Goal: Information Seeking & Learning: Learn about a topic

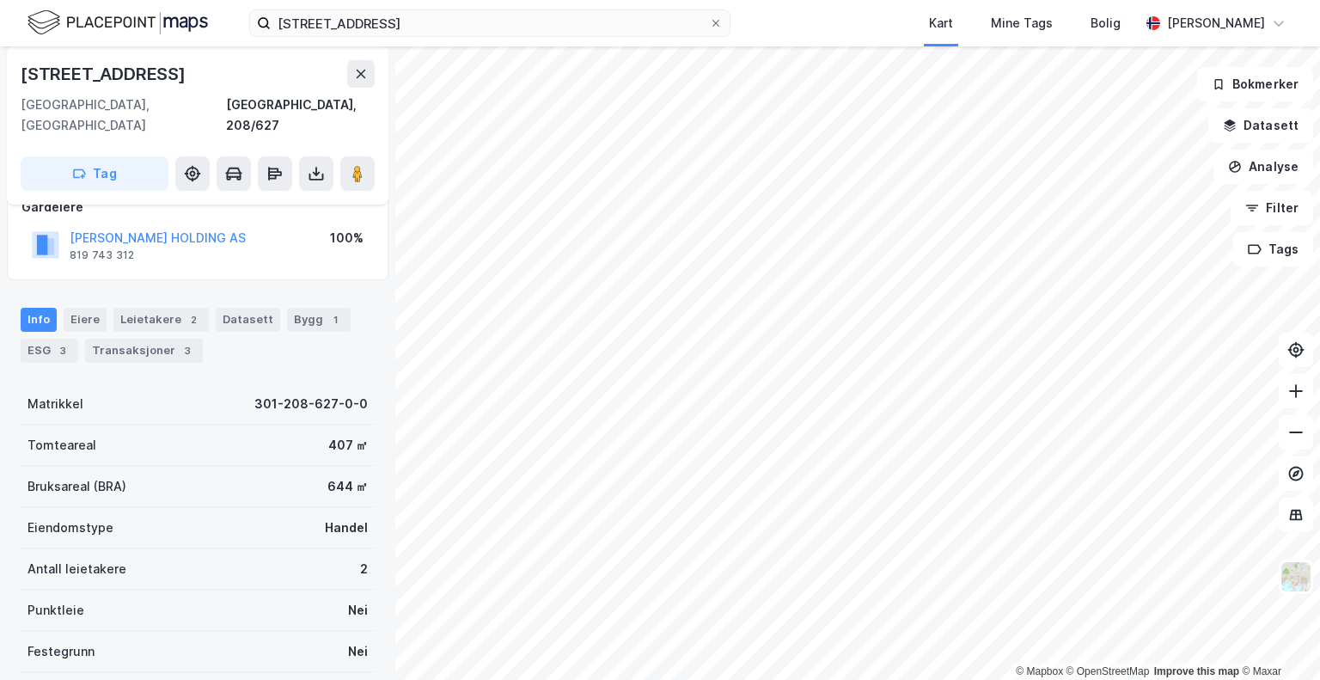
scroll to position [86, 0]
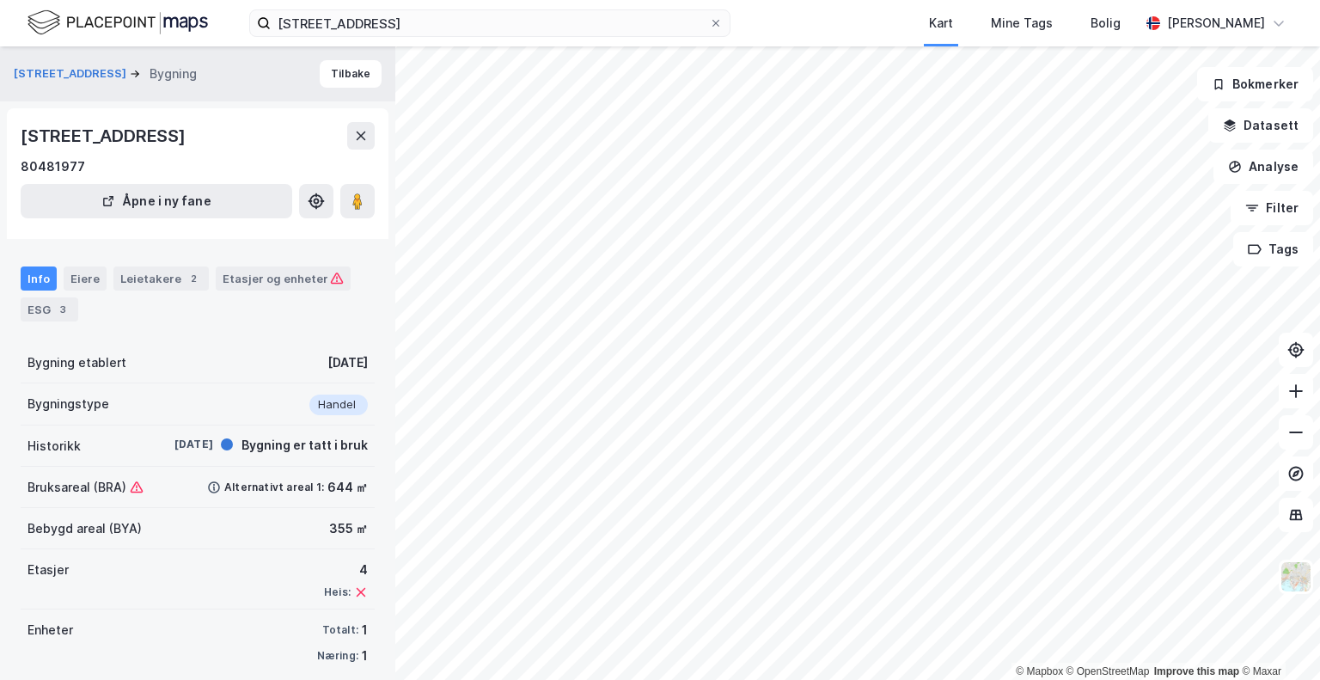
scroll to position [16, 0]
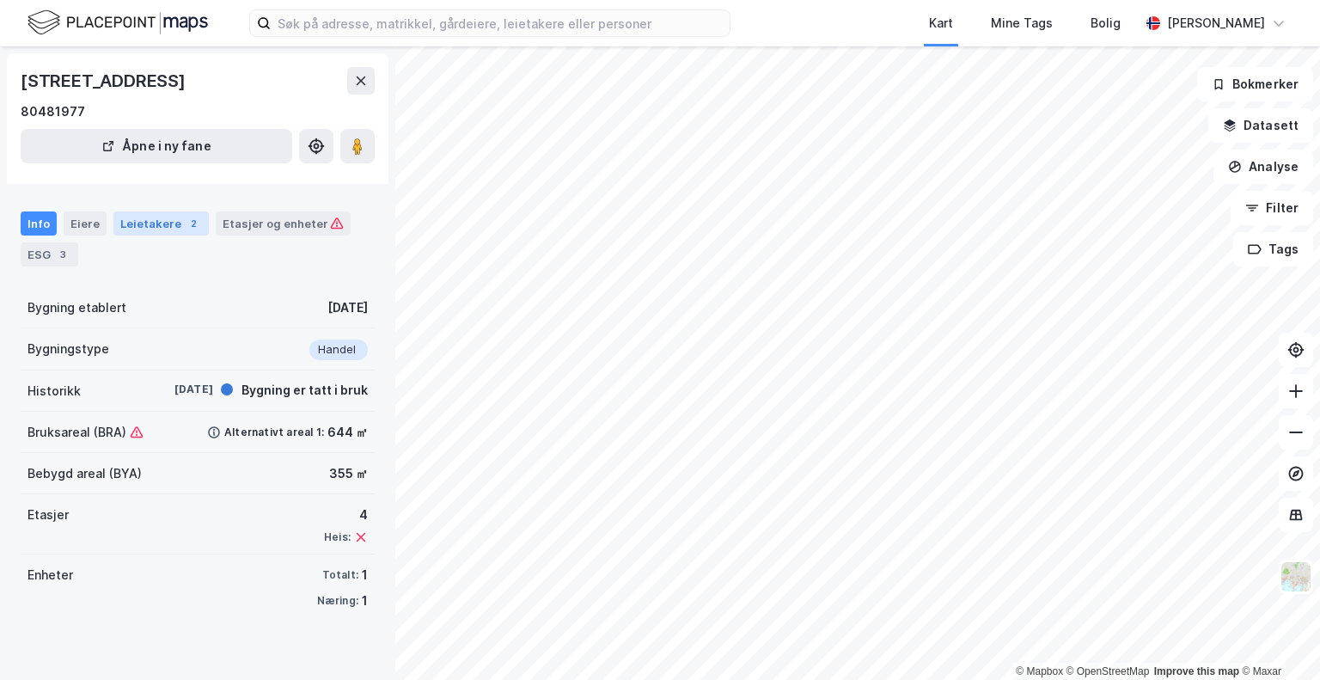
click at [175, 226] on div "Leietakere 2" at bounding box center [160, 223] width 95 height 24
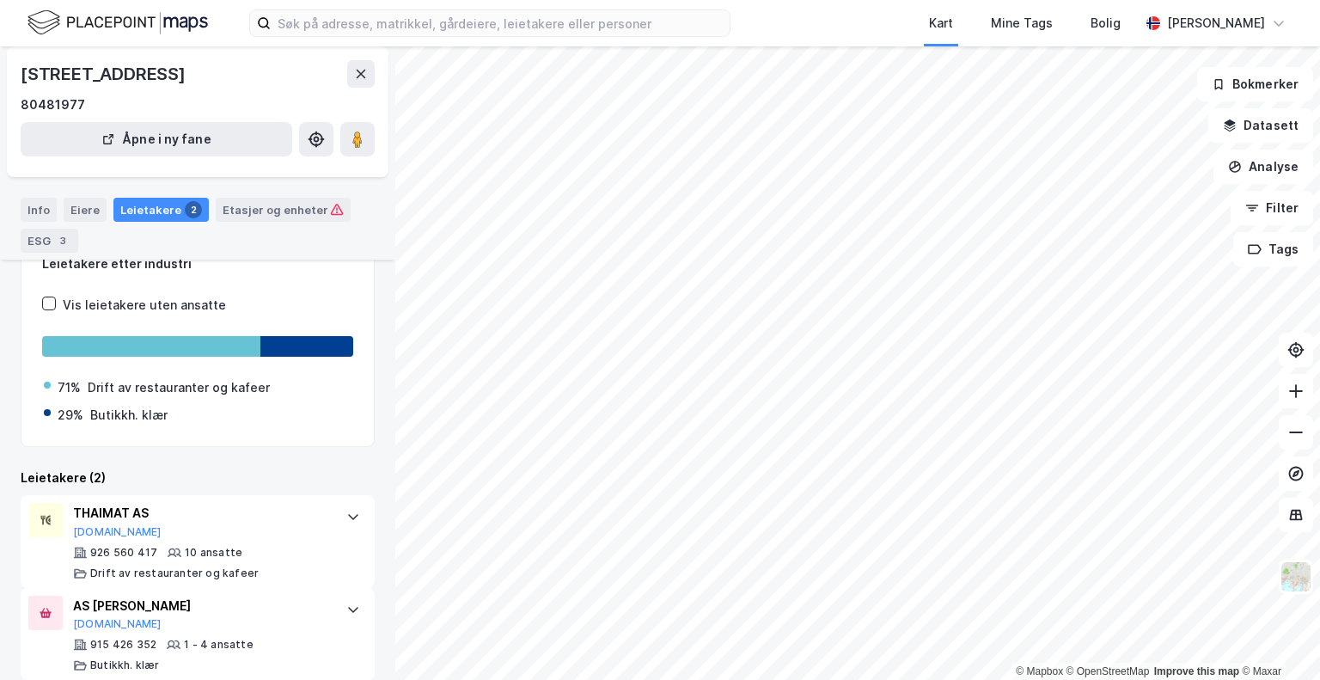
scroll to position [76, 0]
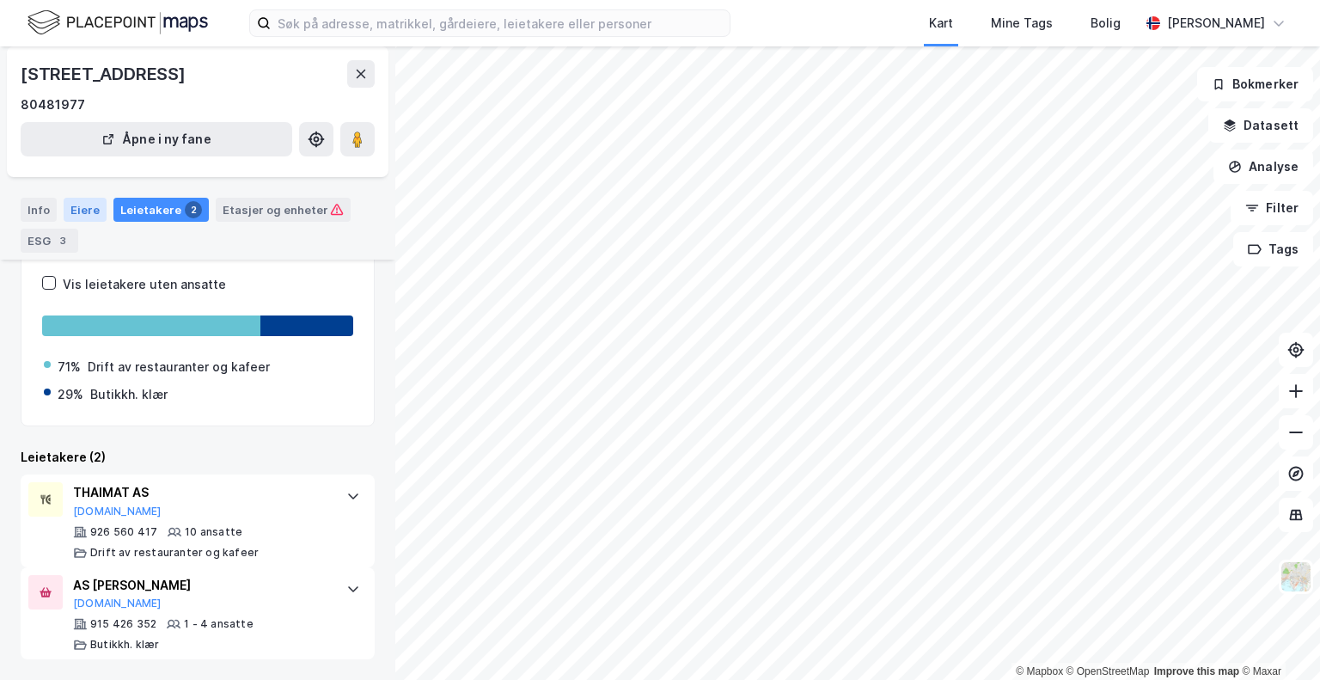
click at [69, 210] on div "Eiere" at bounding box center [85, 210] width 43 height 24
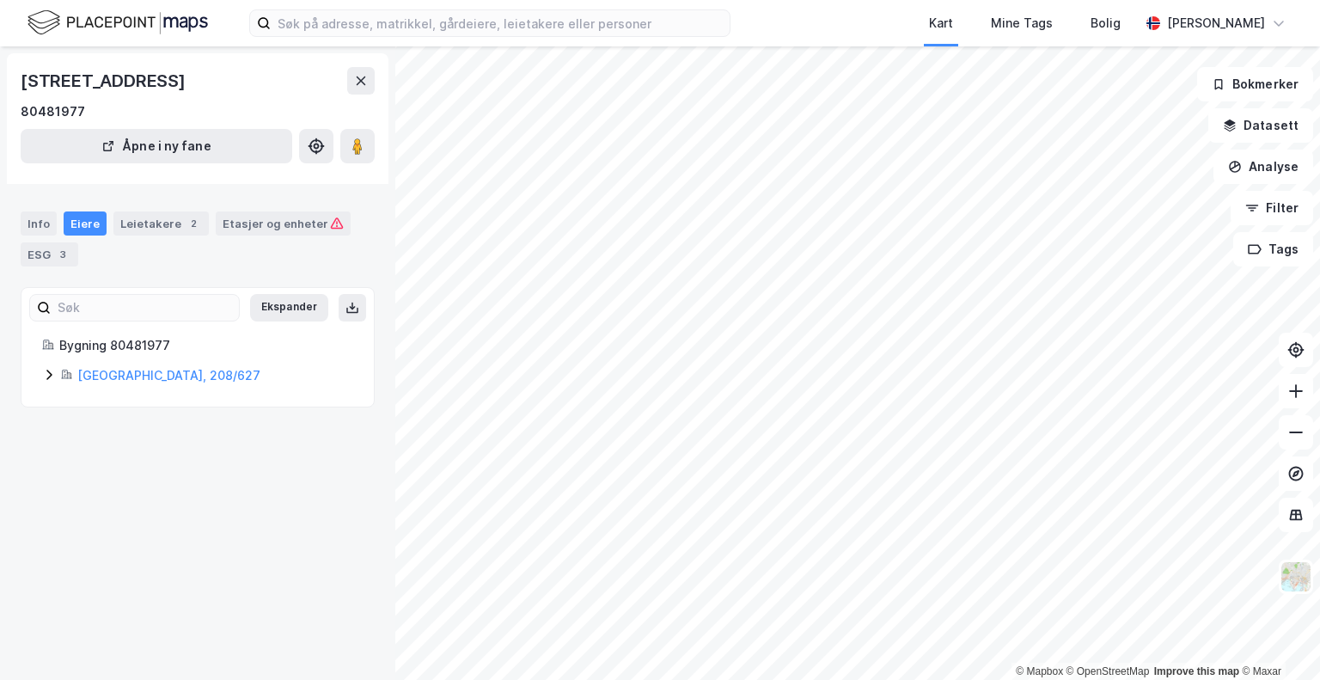
drag, startPoint x: 35, startPoint y: 216, endPoint x: 46, endPoint y: 236, distance: 22.7
click at [35, 218] on div "Info" at bounding box center [39, 223] width 36 height 24
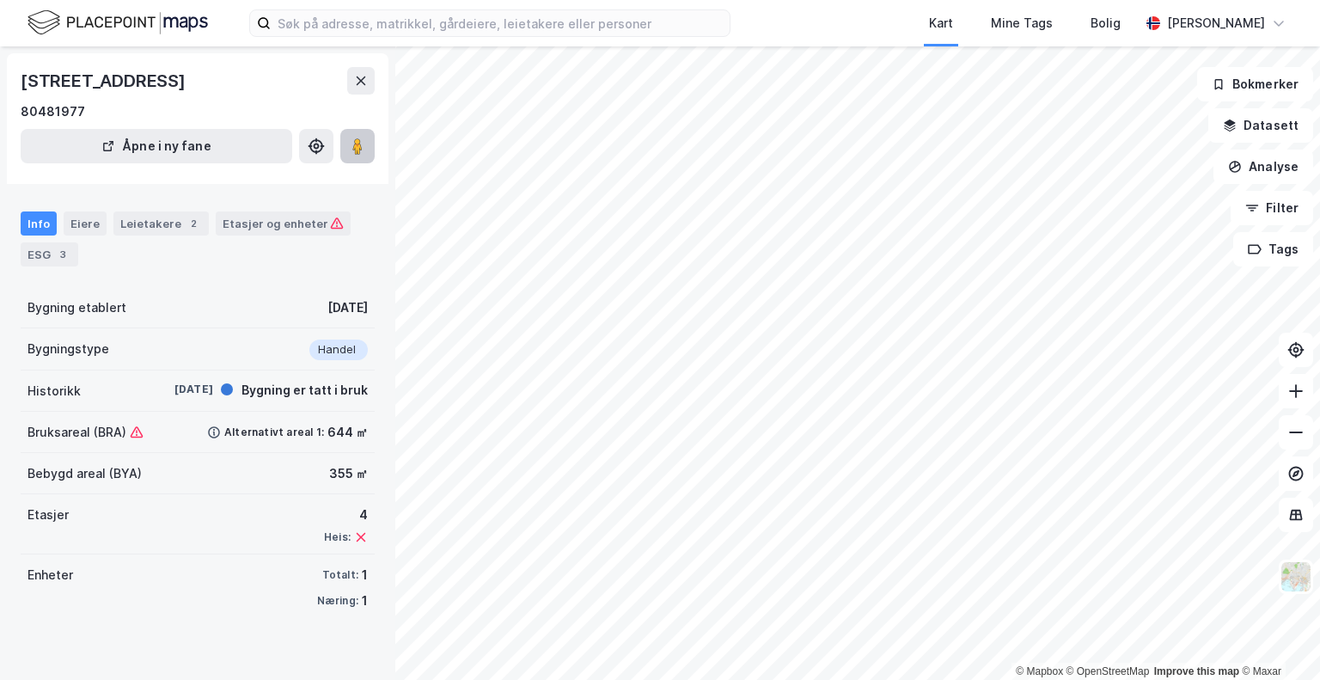
click at [366, 150] on button at bounding box center [357, 146] width 34 height 34
drag, startPoint x: 770, startPoint y: 19, endPoint x: 86, endPoint y: 16, distance: 683.8
click at [86, 16] on div "Kart Mine Tags Bolig Robin Nedrehagen" at bounding box center [660, 23] width 1320 height 46
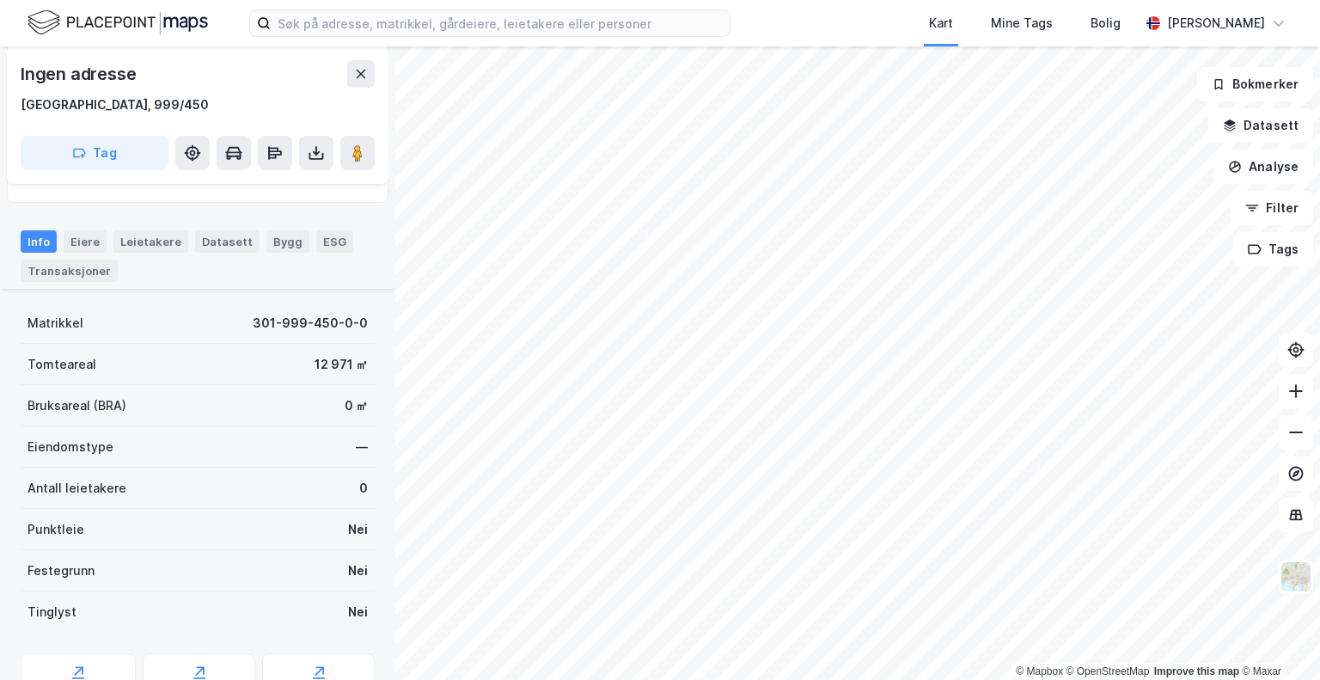
scroll to position [167, 0]
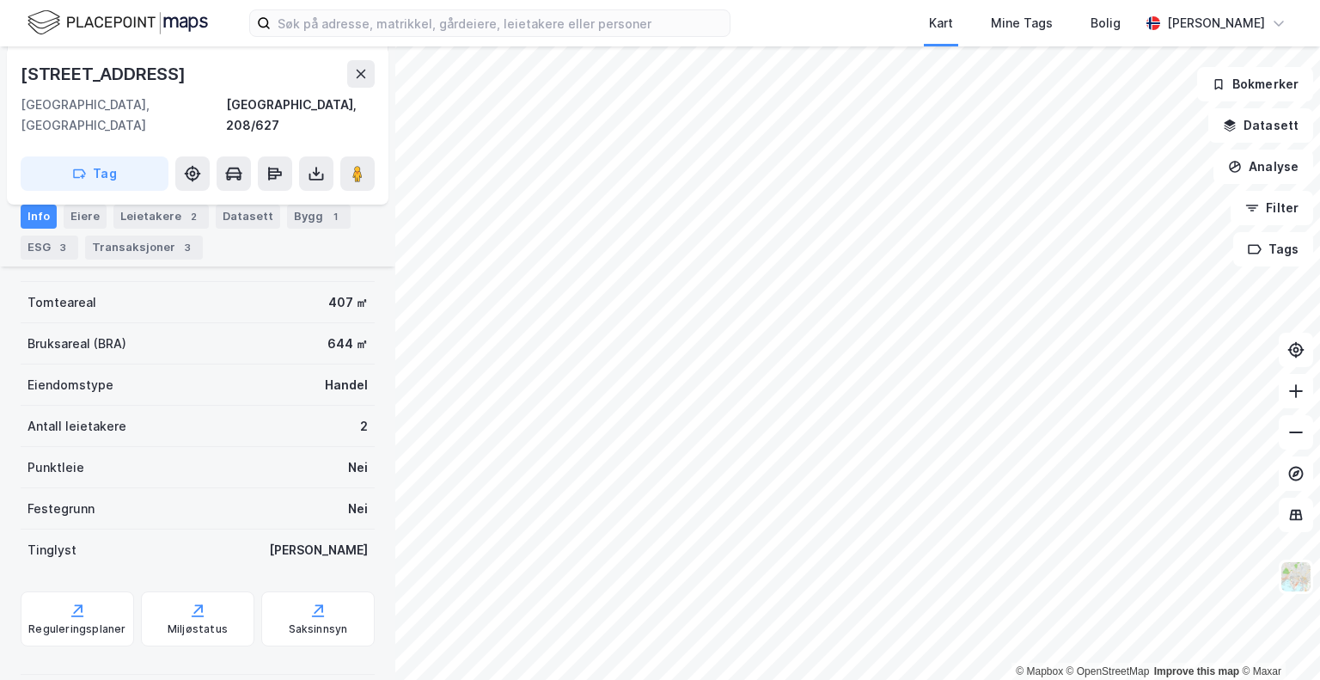
scroll to position [254, 0]
click at [287, 228] on div "Bygg 1" at bounding box center [319, 216] width 64 height 24
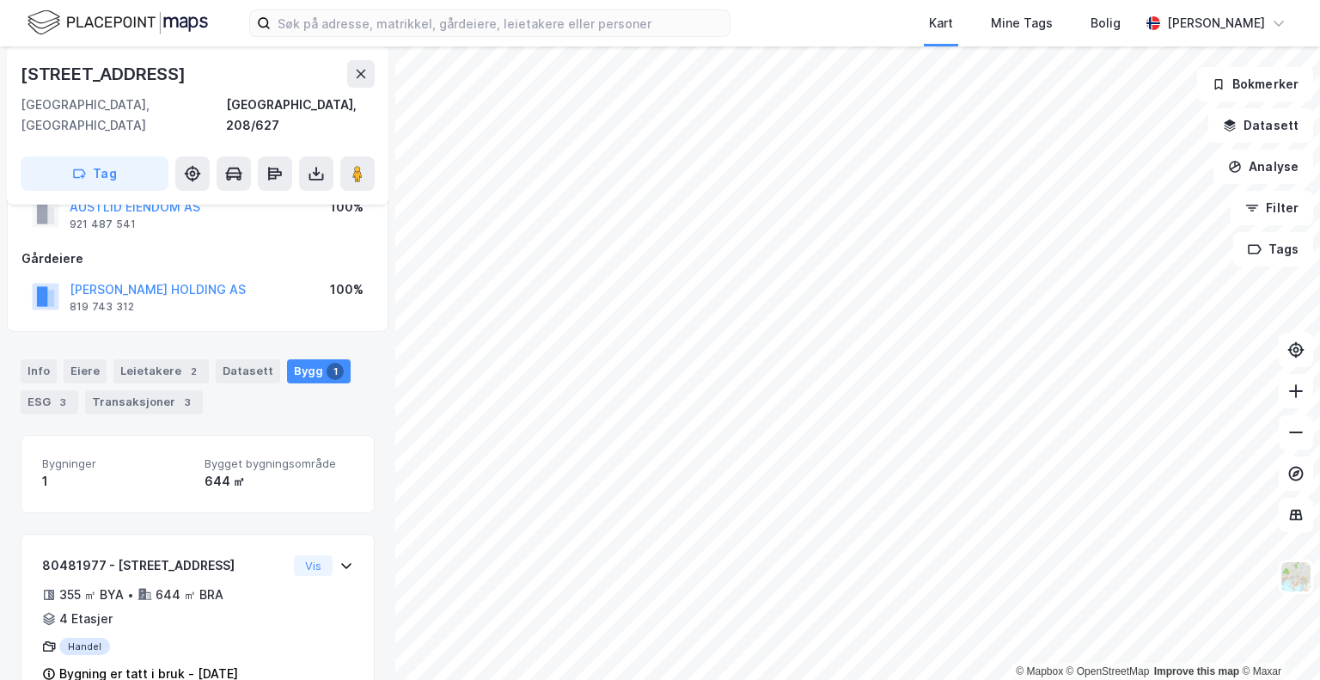
scroll to position [83, 0]
